Goal: Complete application form: Complete application form

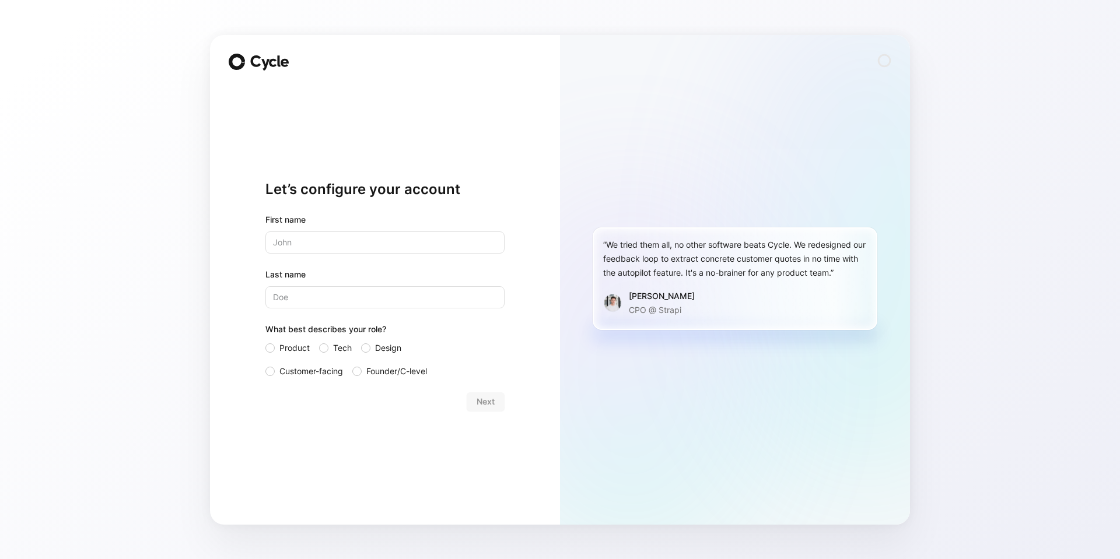
click at [310, 241] on input "text" at bounding box center [384, 243] width 239 height 22
type input "Tjerk"
type input "Evenhuis"
click at [233, 309] on div "Let’s configure your account First name Tjerk Last name Evenhuis What best desc…" at bounding box center [385, 280] width 350 height 490
click at [495, 404] on div "Next" at bounding box center [384, 402] width 239 height 19
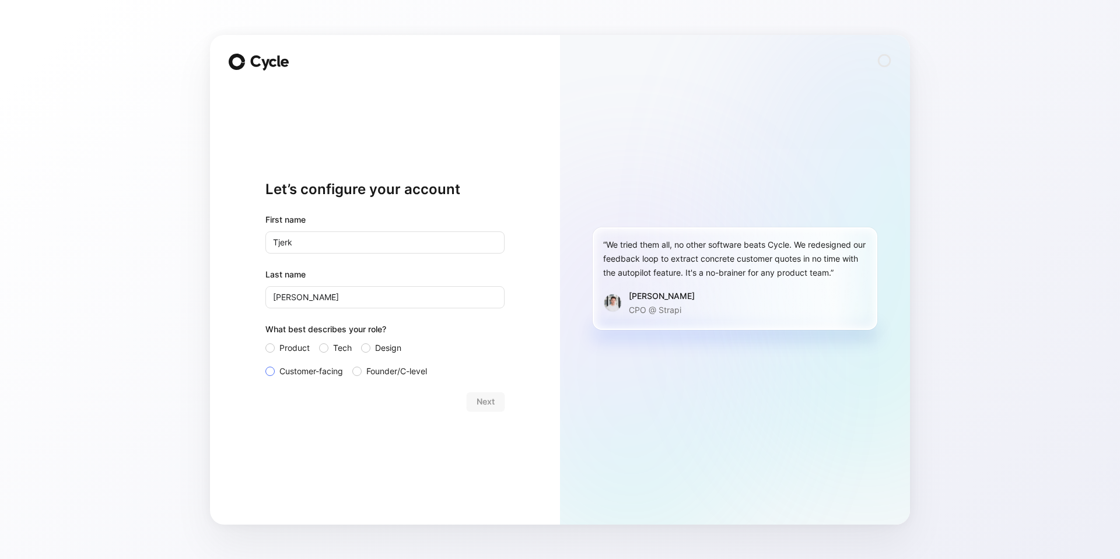
click at [268, 370] on div at bounding box center [269, 371] width 9 height 9
click at [265, 365] on input "Customer-facing" at bounding box center [265, 365] width 0 height 0
click at [463, 401] on div "Next" at bounding box center [384, 402] width 239 height 19
click at [485, 400] on span "Next" at bounding box center [486, 402] width 18 height 14
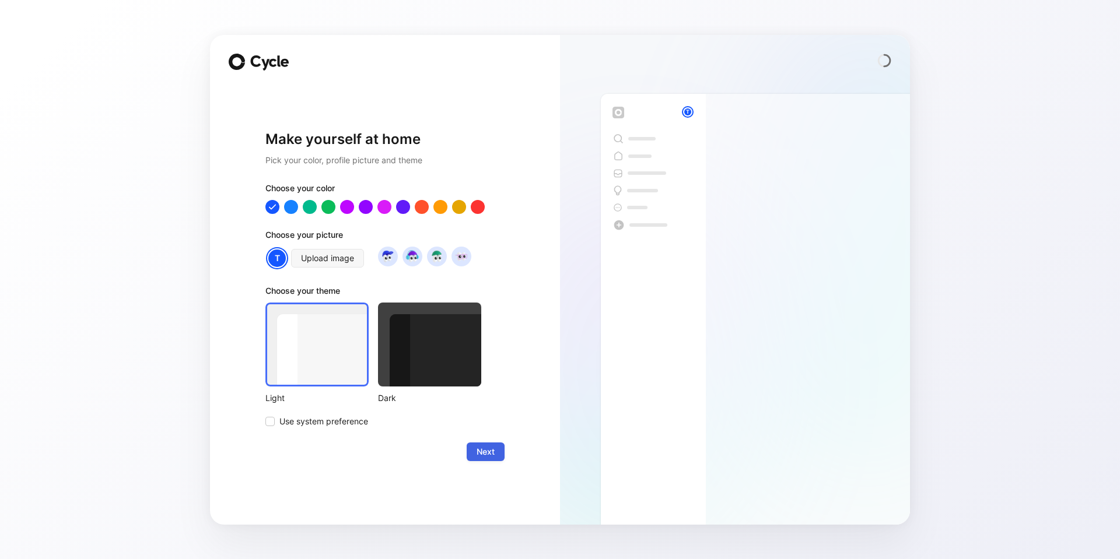
click at [481, 447] on span "Next" at bounding box center [486, 452] width 18 height 14
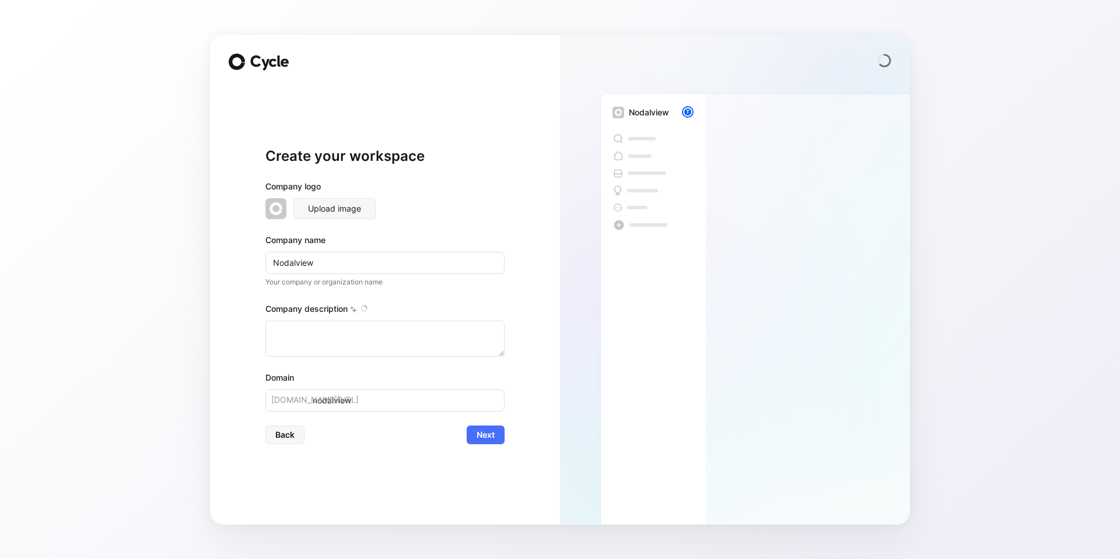
type textarea "Nodalview is a technology-driven company that offers a comprehensive sales and …"
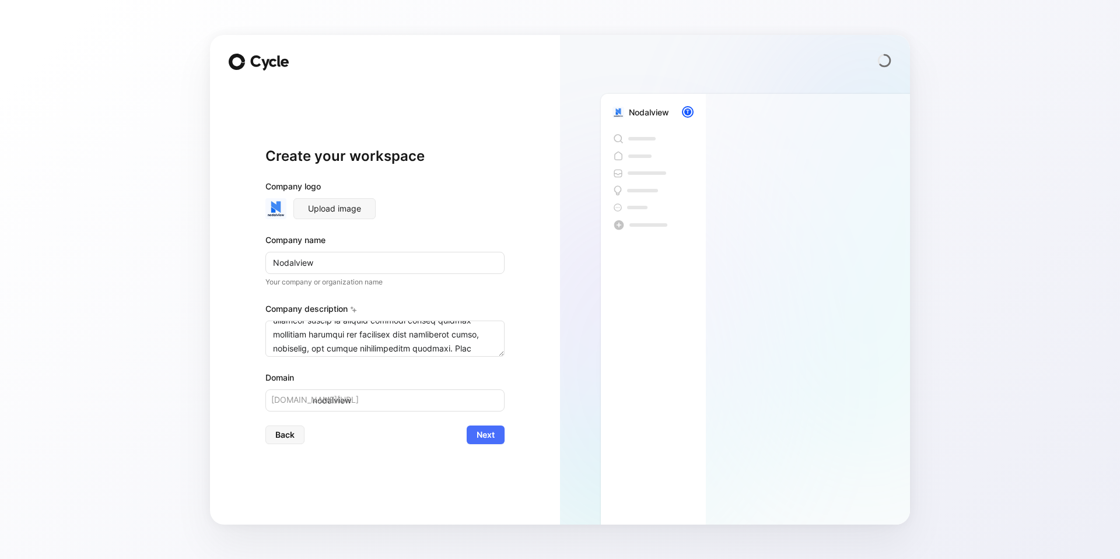
scroll to position [364, 0]
click at [491, 438] on span "Next" at bounding box center [486, 435] width 18 height 14
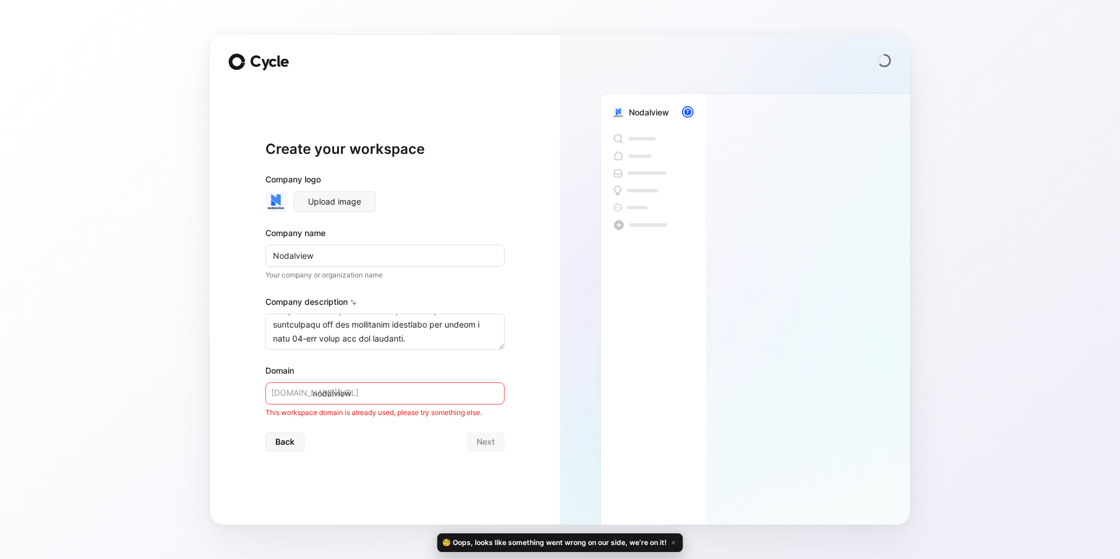
click at [355, 396] on input "nodalview" at bounding box center [384, 394] width 239 height 22
click at [244, 391] on div "Create your workspace Company logo Upload image Company name Nodalview Your com…" at bounding box center [385, 280] width 350 height 490
click at [279, 443] on span "Back" at bounding box center [284, 442] width 19 height 14
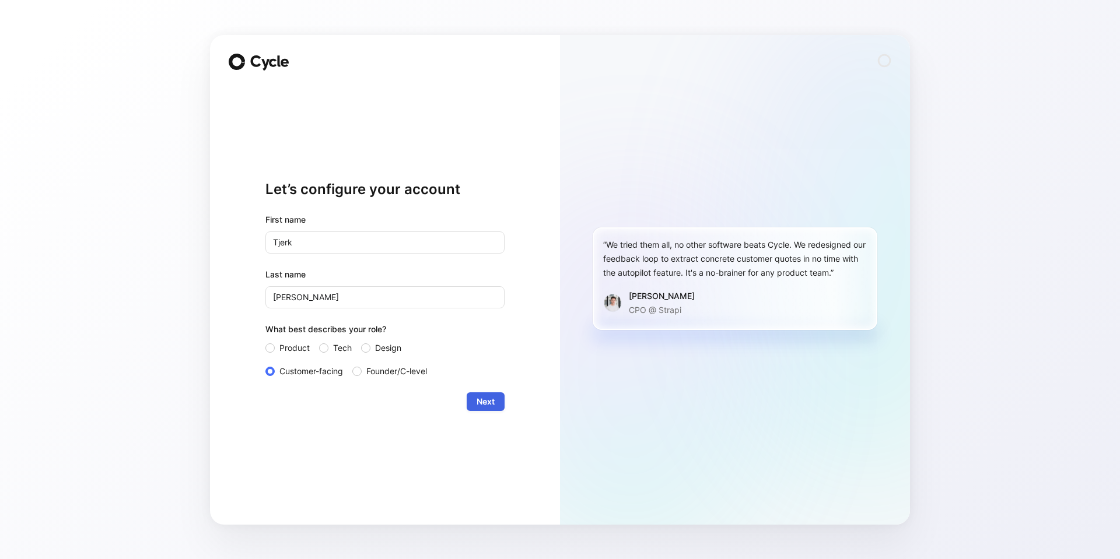
click at [481, 397] on span "Next" at bounding box center [486, 402] width 18 height 14
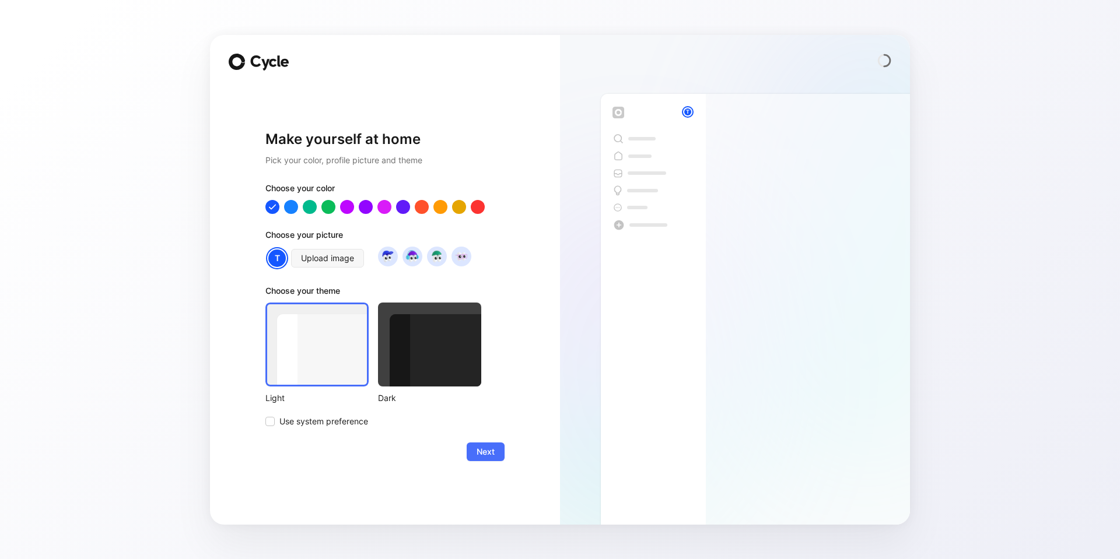
click at [484, 449] on span "Next" at bounding box center [486, 452] width 18 height 14
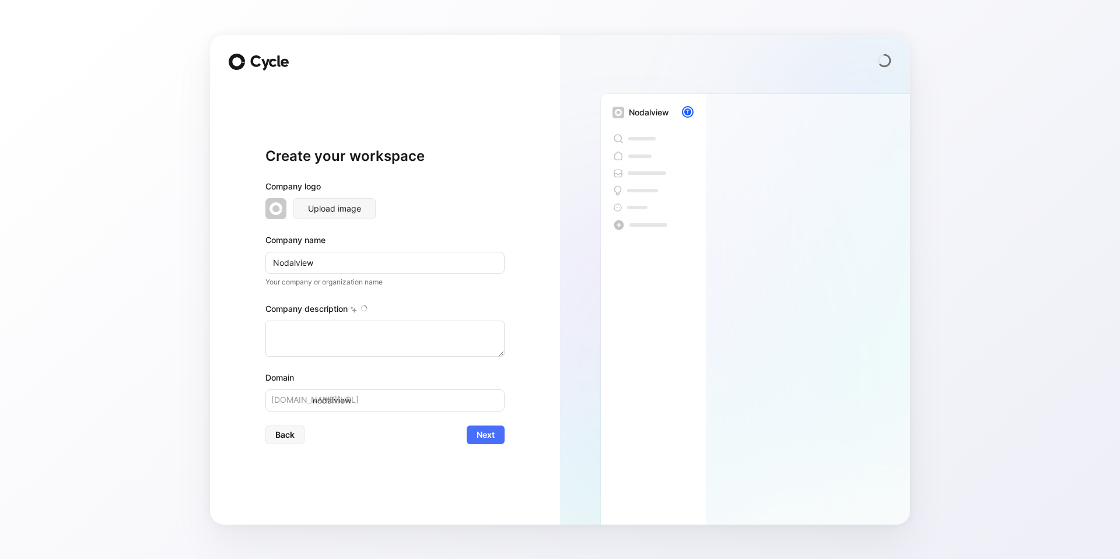
type textarea "Nodalview is a technology-driven company that offers a comprehensive sales and …"
click at [271, 436] on button "Back" at bounding box center [284, 435] width 39 height 19
